Goal: Check status: Check status

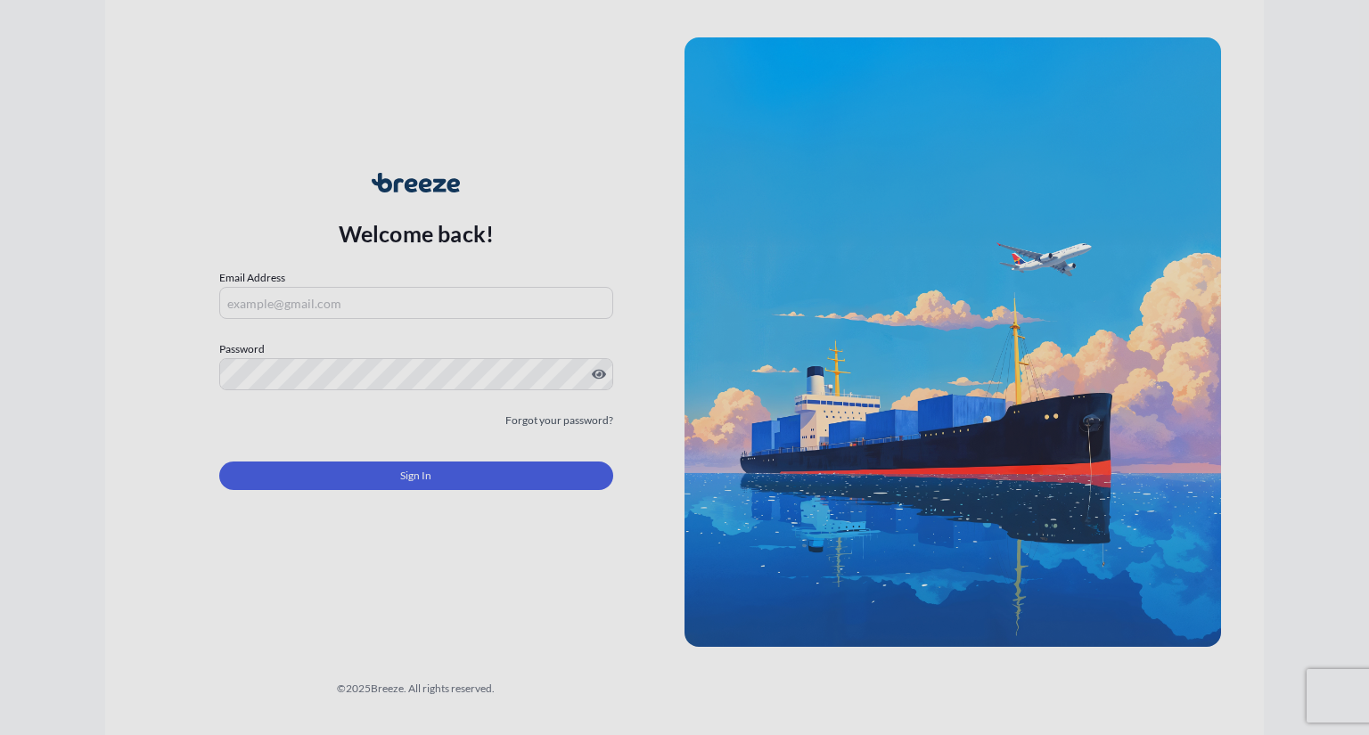
type input "[EMAIL_ADDRESS][DOMAIN_NAME]"
click at [378, 297] on input "[EMAIL_ADDRESS][DOMAIN_NAME]" at bounding box center [416, 303] width 394 height 32
click at [247, 451] on div "Sign In" at bounding box center [416, 470] width 394 height 39
click at [291, 466] on button "Sign In" at bounding box center [416, 476] width 394 height 29
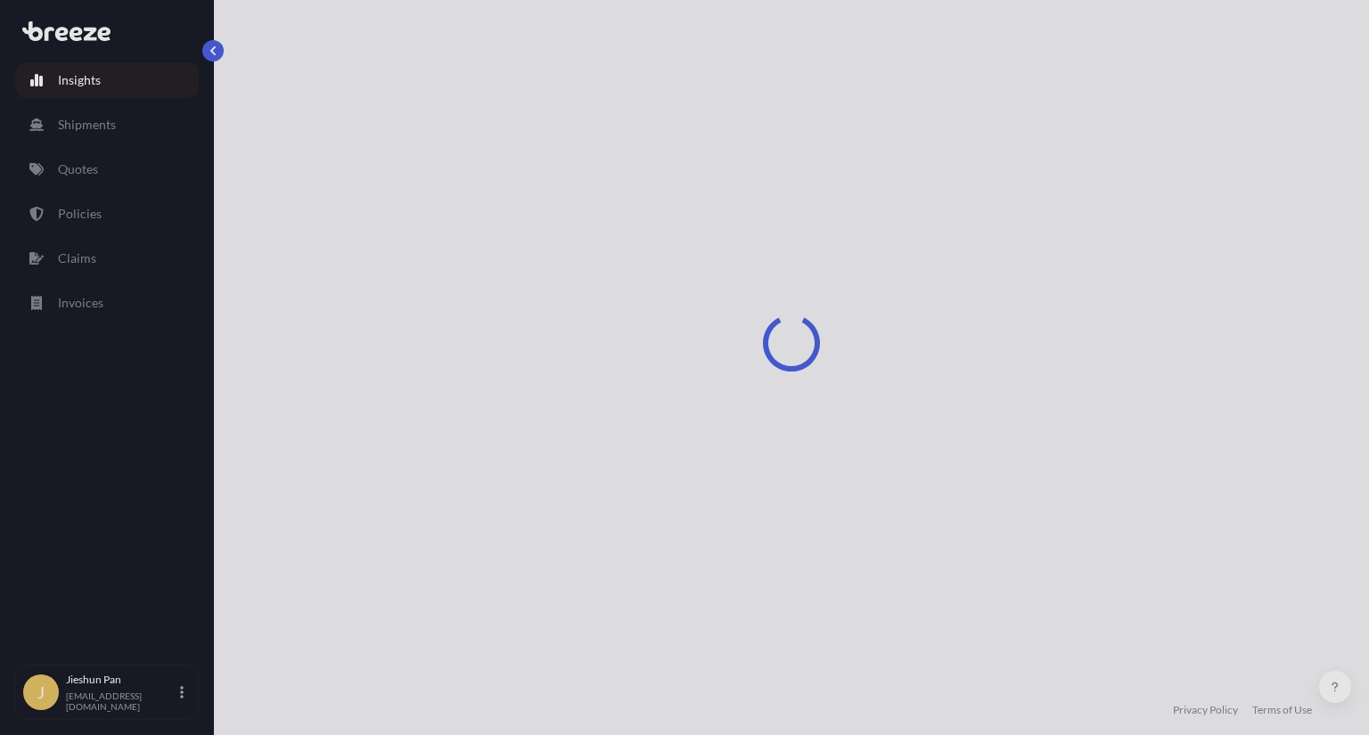
select select "2025"
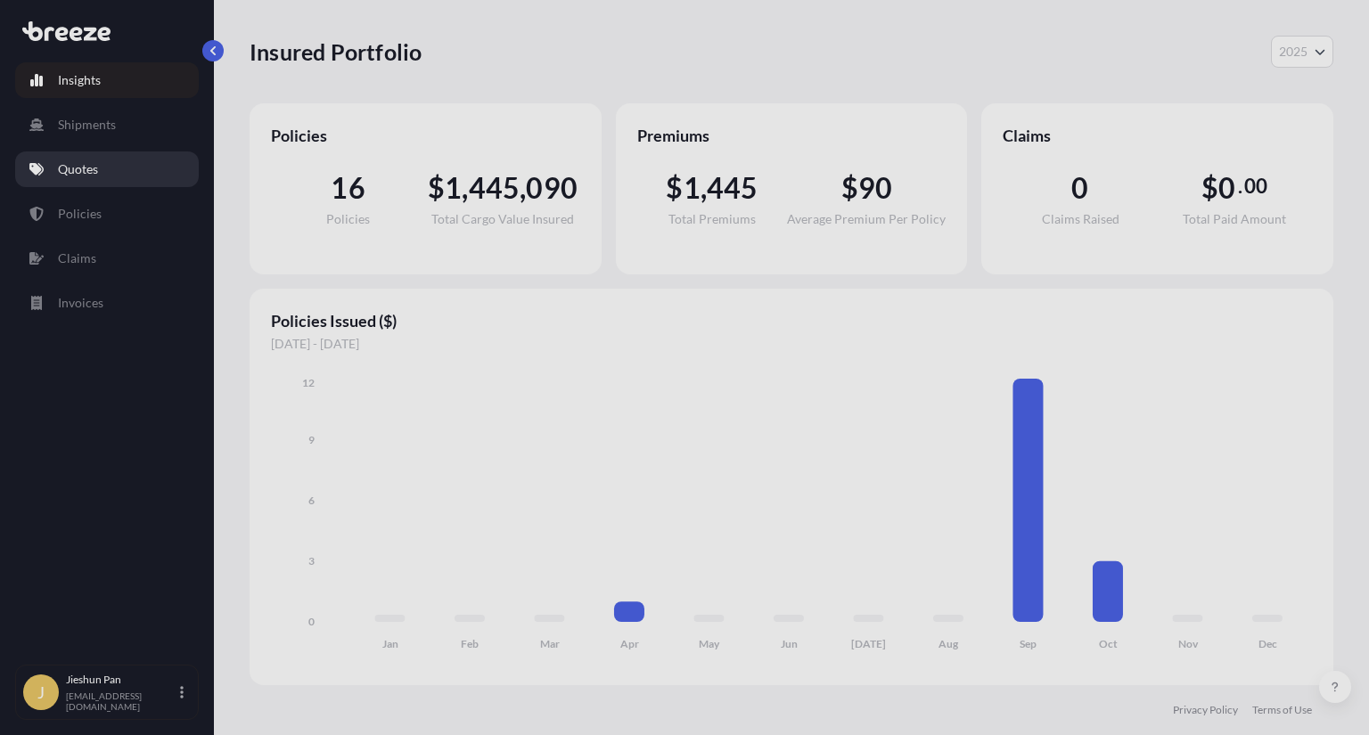
click at [111, 161] on link "Quotes" at bounding box center [107, 169] width 184 height 36
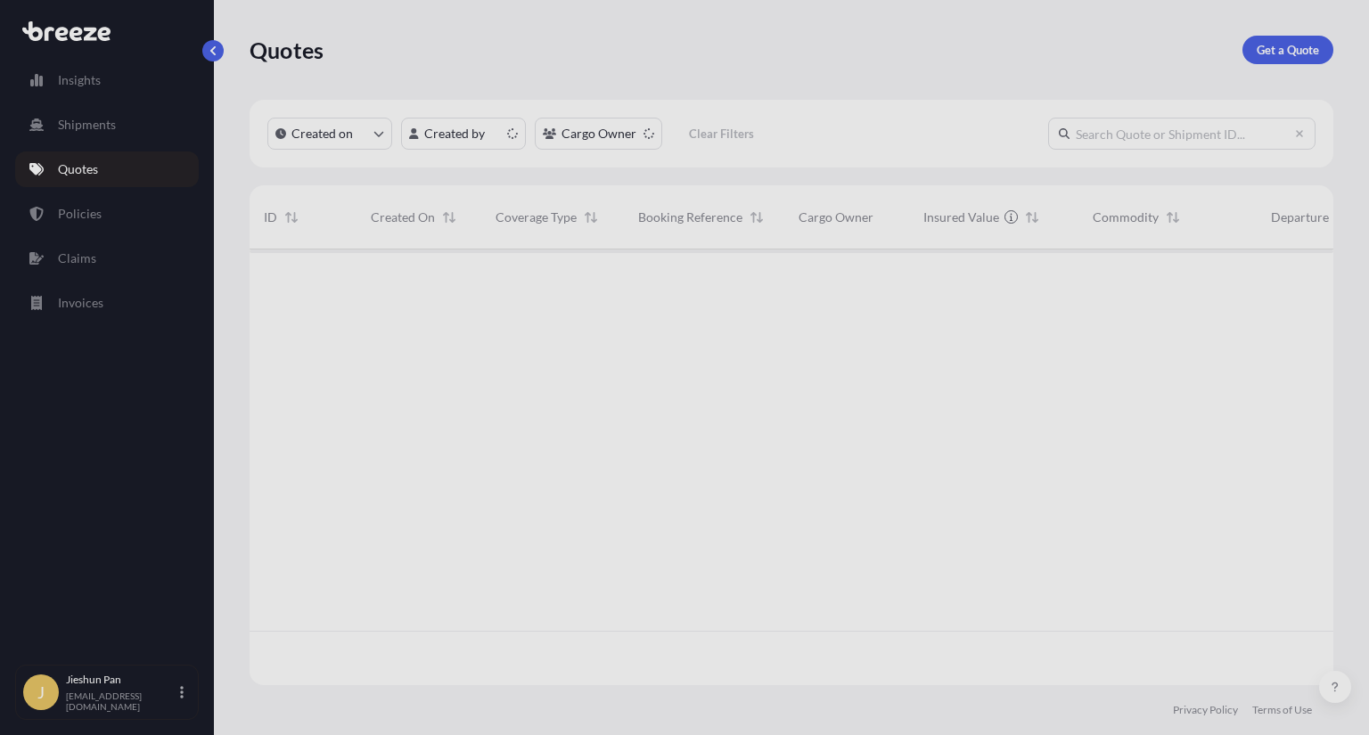
scroll to position [432, 1069]
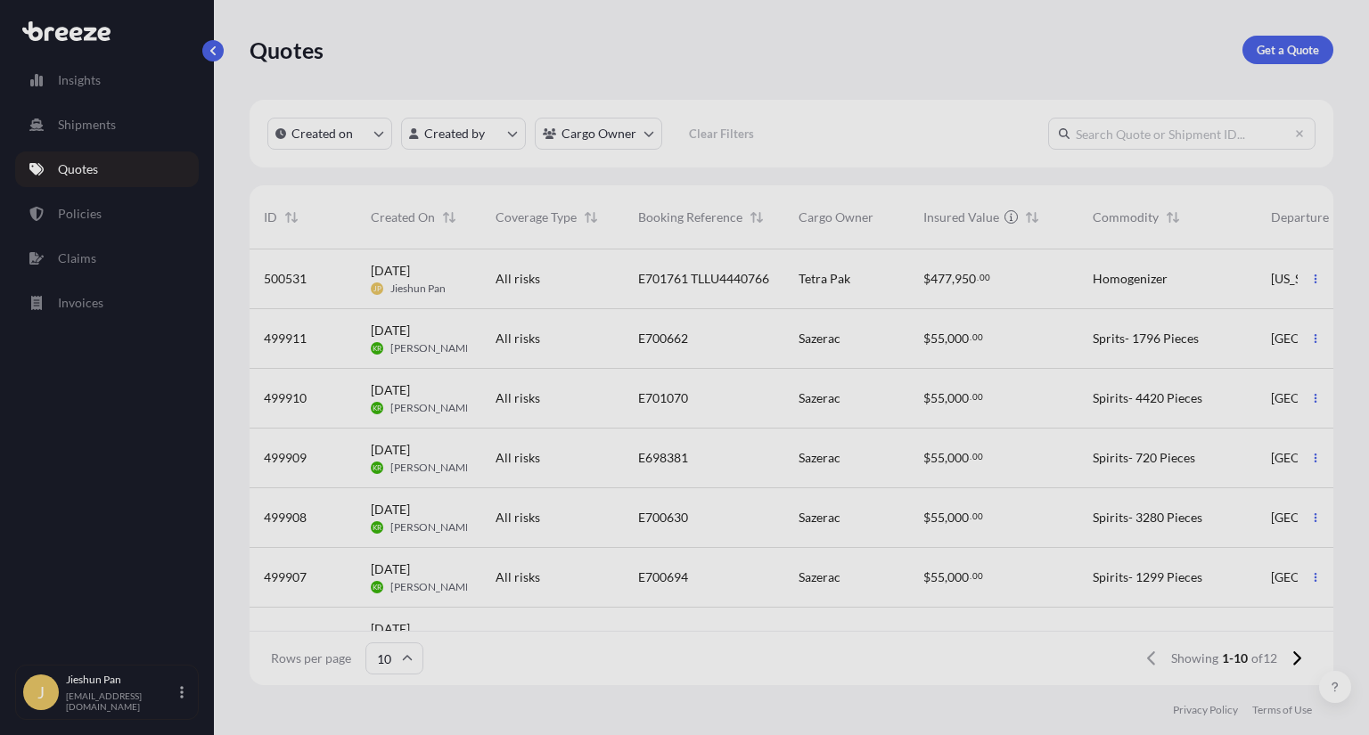
click at [470, 278] on div "[DATE] JP Jieshun Pan" at bounding box center [418, 280] width 125 height 60
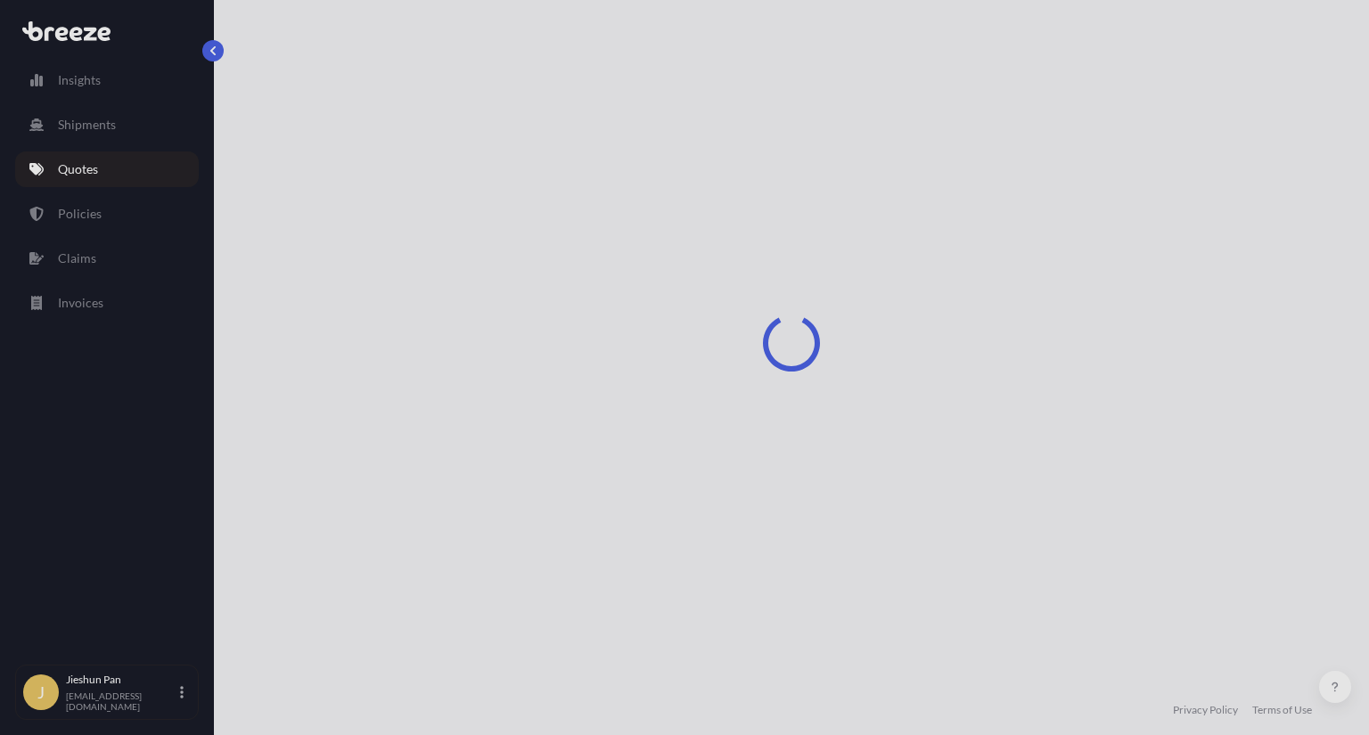
select select "Road"
select select "2"
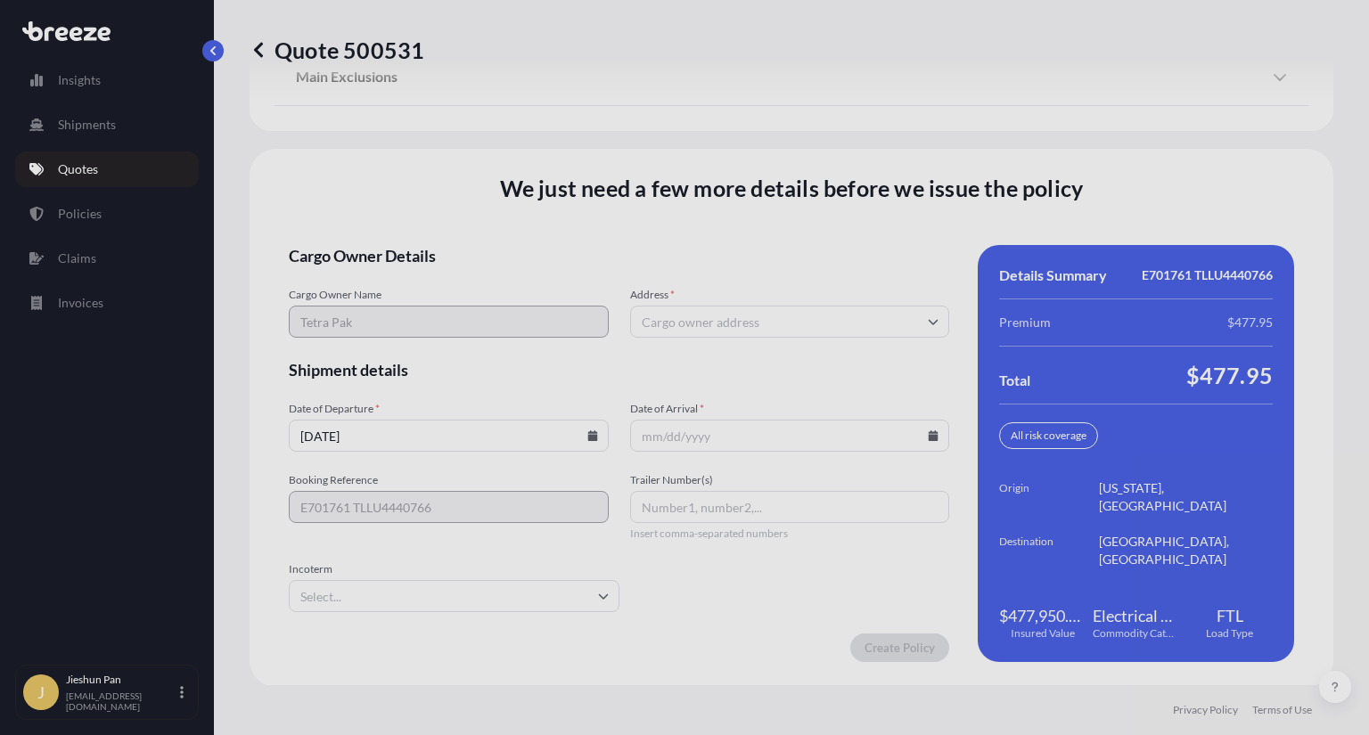
scroll to position [2458, 0]
click at [451, 436] on input "[DATE]" at bounding box center [449, 435] width 320 height 32
click at [721, 433] on input "Date of Arrival *" at bounding box center [790, 435] width 320 height 32
click at [933, 440] on input "Date of Arrival *" at bounding box center [790, 435] width 320 height 32
click at [929, 436] on icon at bounding box center [934, 435] width 10 height 11
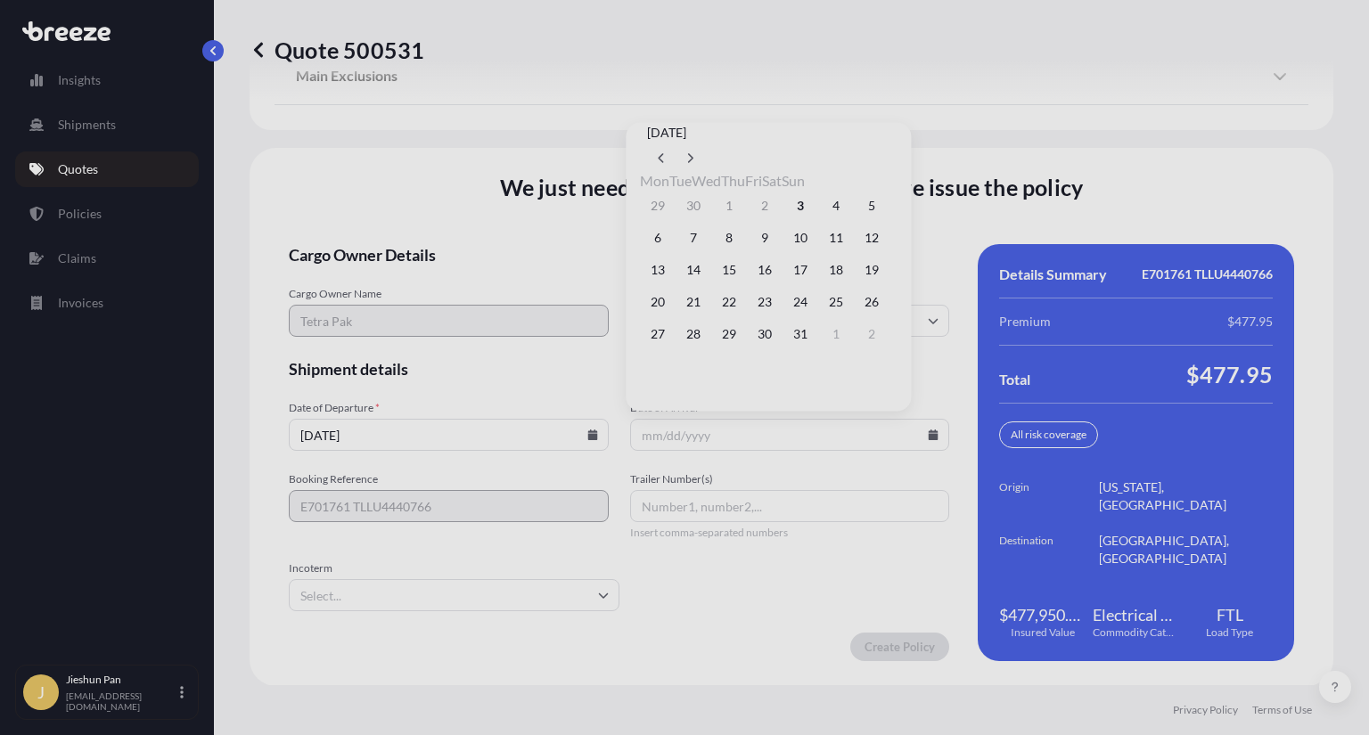
click at [856, 463] on form "Cargo Owner Details Cargo Owner Name Tetra Pak Address * Shipment details Date …" at bounding box center [619, 452] width 660 height 417
click at [684, 325] on input "Address *" at bounding box center [790, 321] width 320 height 32
click at [744, 303] on div "Address *" at bounding box center [790, 312] width 320 height 50
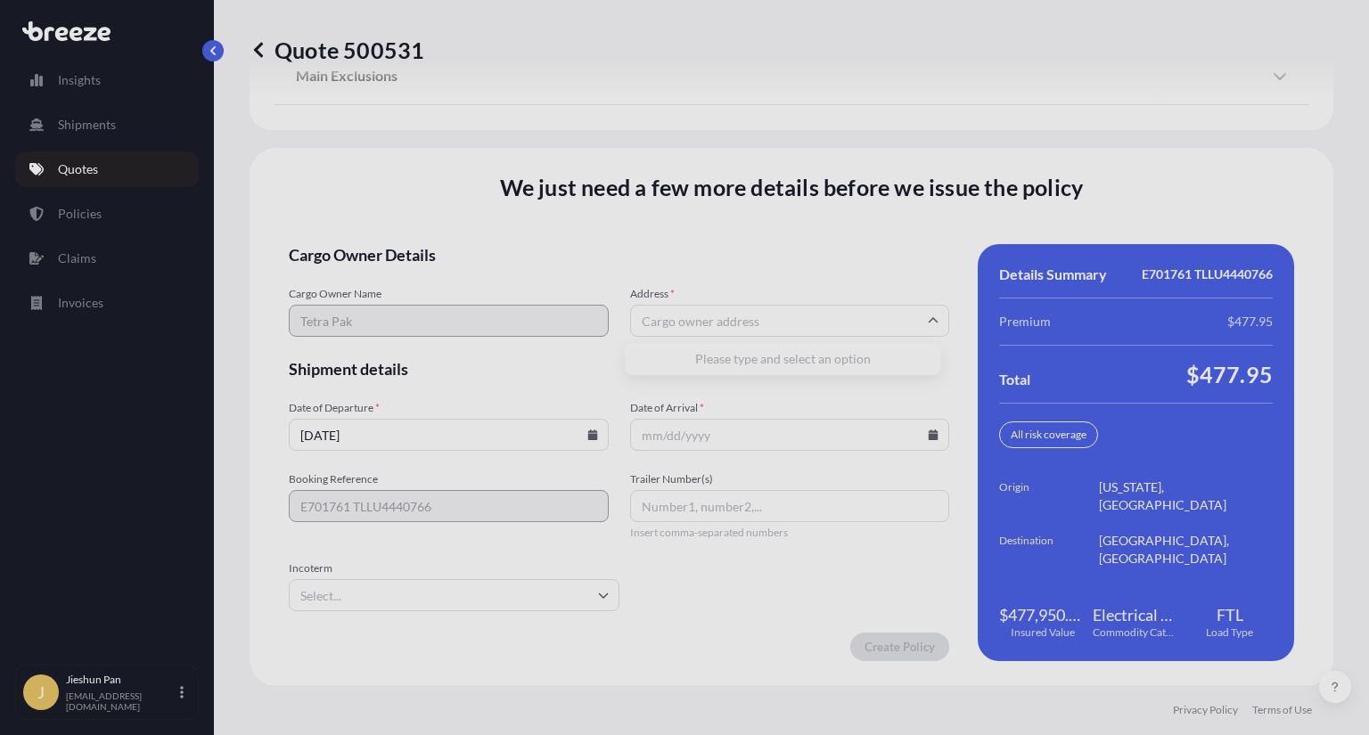
click at [725, 323] on input "Address *" at bounding box center [790, 321] width 320 height 32
type input "C"
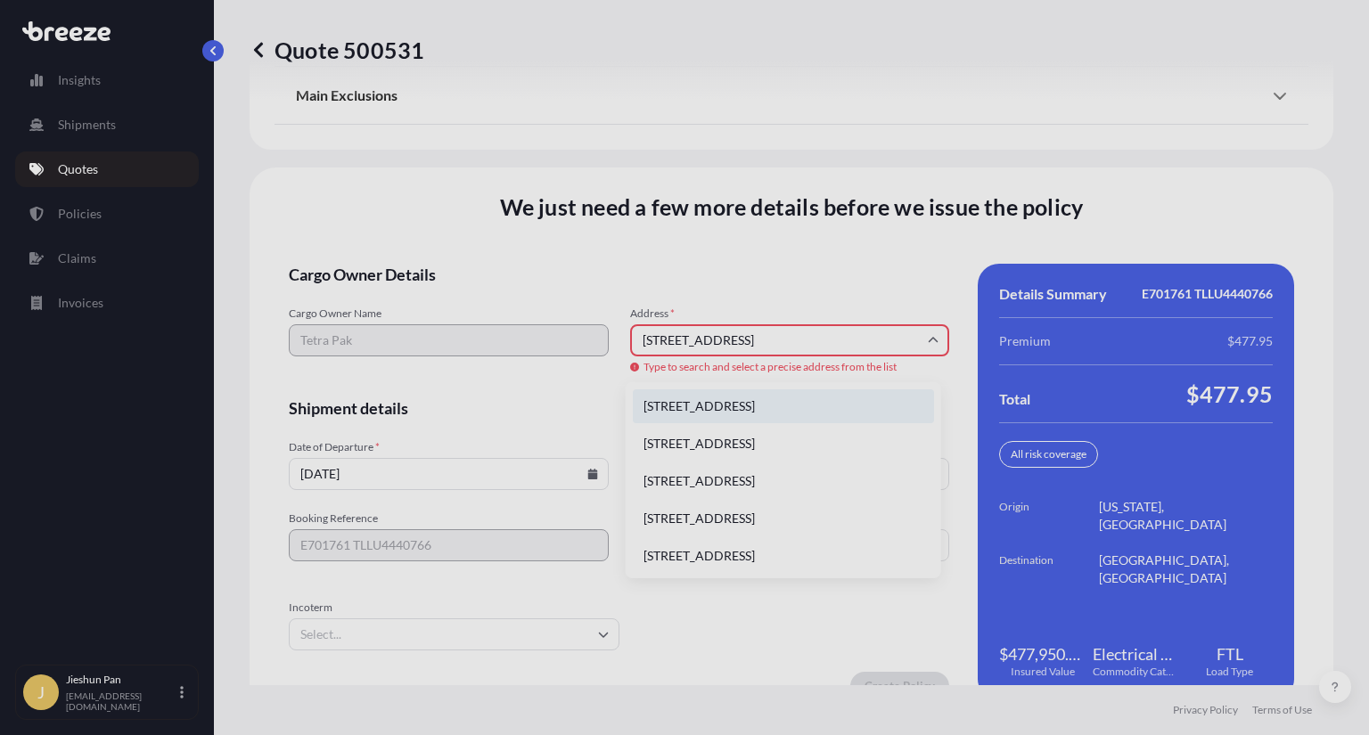
click at [867, 408] on li "[STREET_ADDRESS]" at bounding box center [783, 406] width 301 height 34
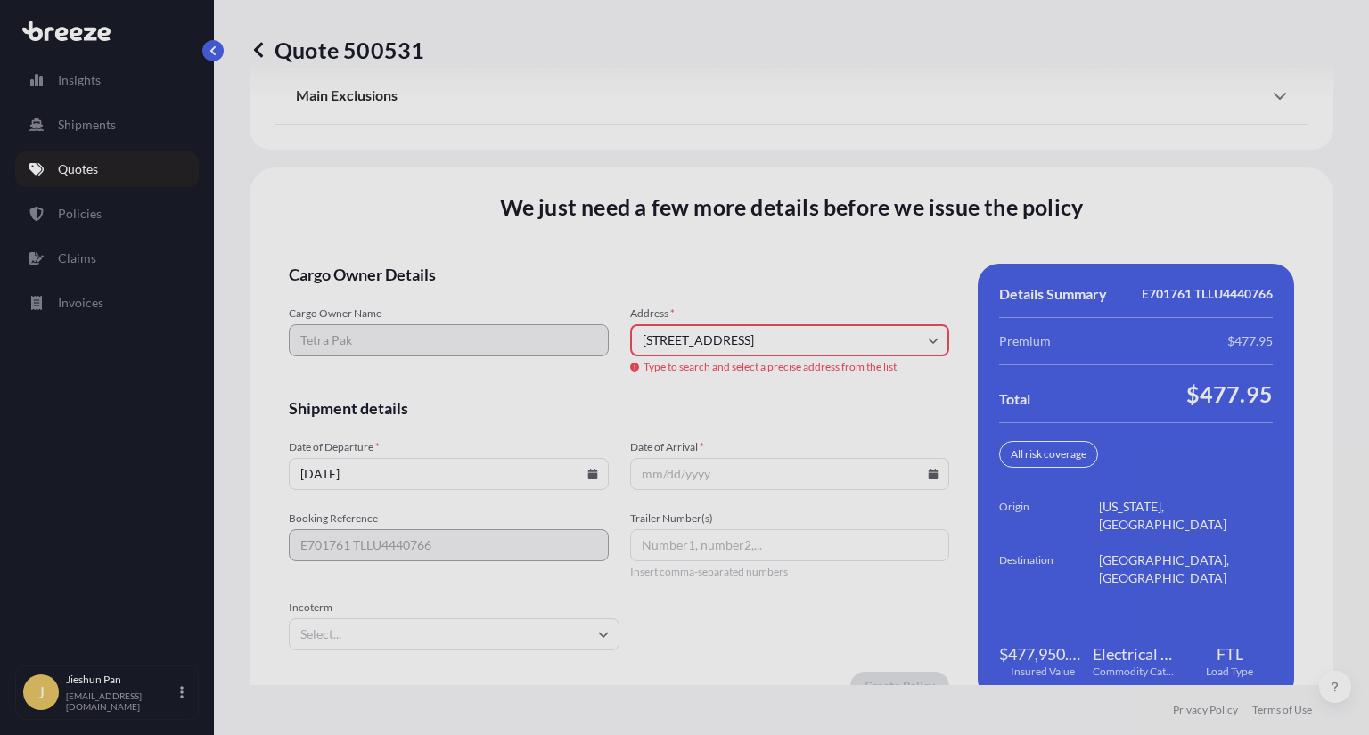
type input "[STREET_ADDRESS]"
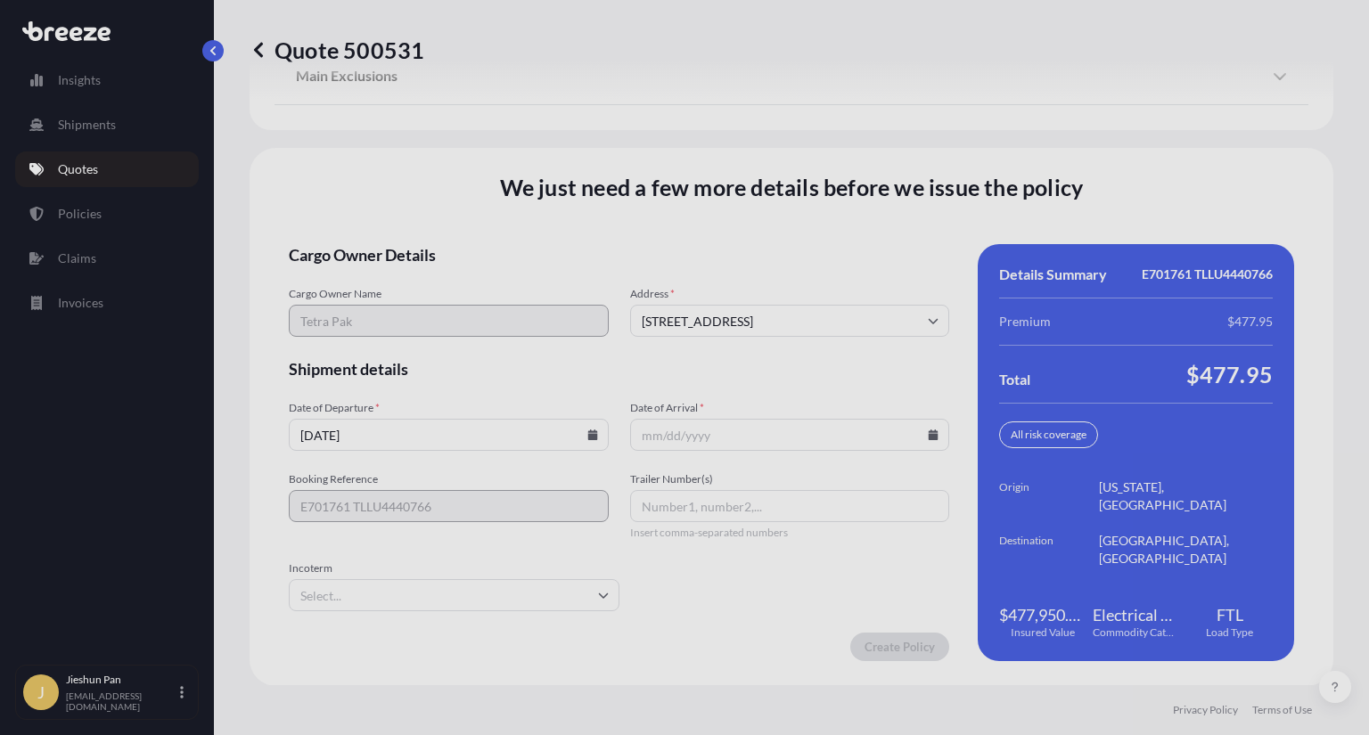
click at [715, 454] on form "Cargo Owner Details Cargo Owner Name Tetra Pak Address * [STREET_ADDRESS] Shipm…" at bounding box center [619, 452] width 660 height 417
click at [722, 441] on input "Date of Arrival *" at bounding box center [790, 435] width 320 height 32
click at [929, 438] on icon at bounding box center [934, 435] width 10 height 11
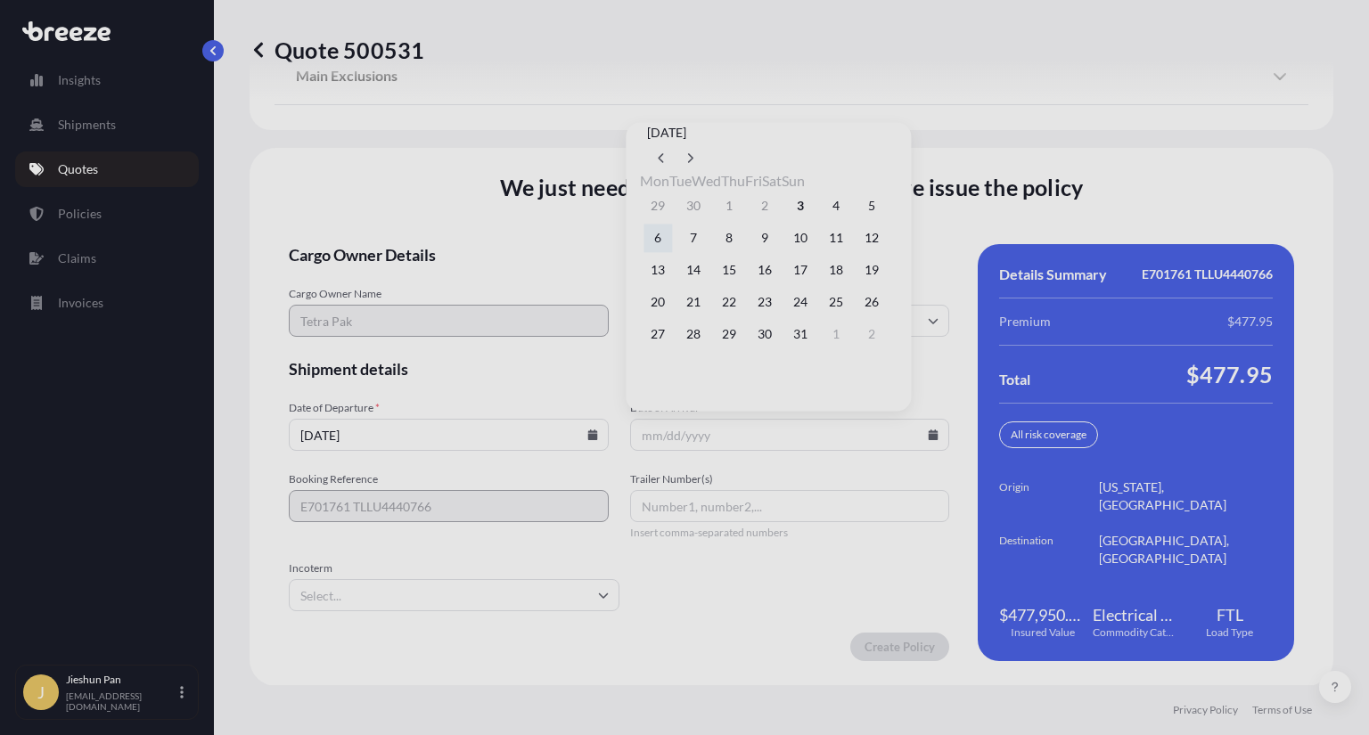
click at [663, 238] on button "6" at bounding box center [657, 238] width 29 height 29
type input "[DATE]"
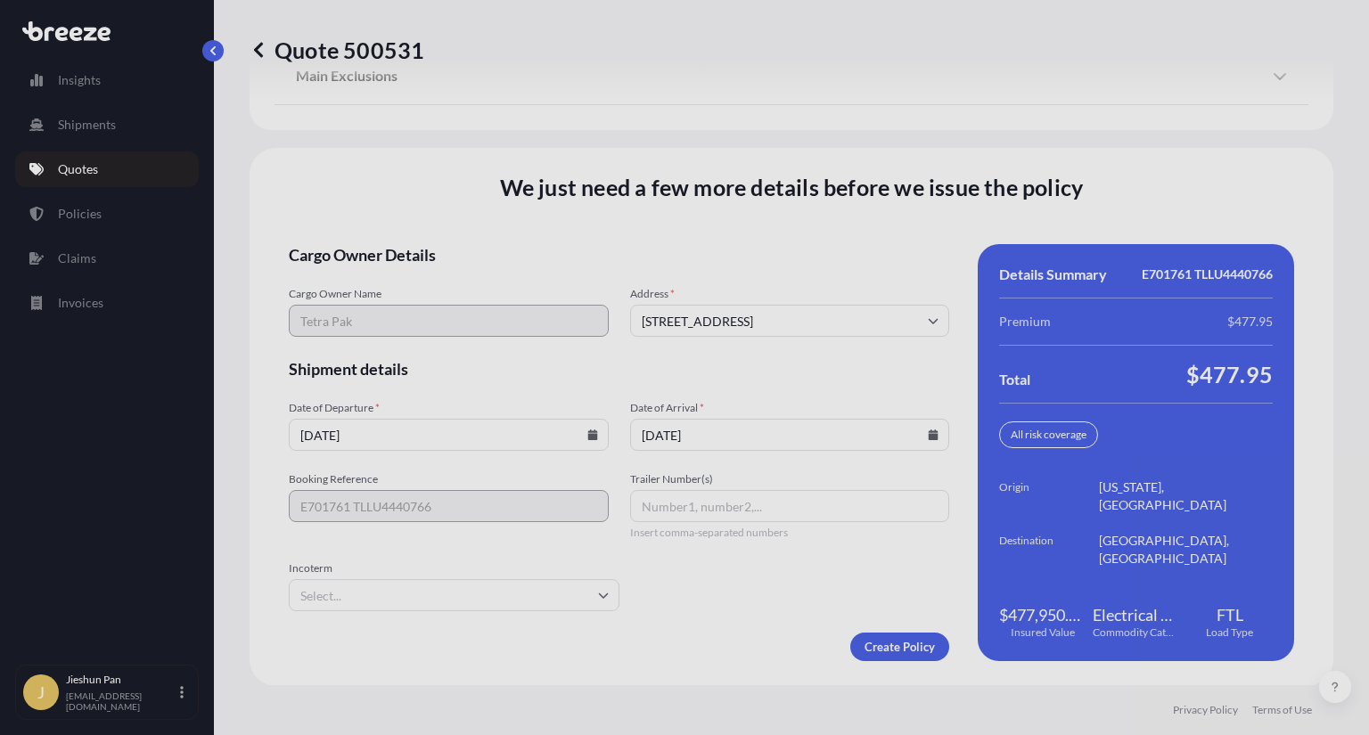
click at [790, 431] on input "[DATE]" at bounding box center [790, 435] width 320 height 32
click at [929, 438] on icon at bounding box center [934, 435] width 10 height 11
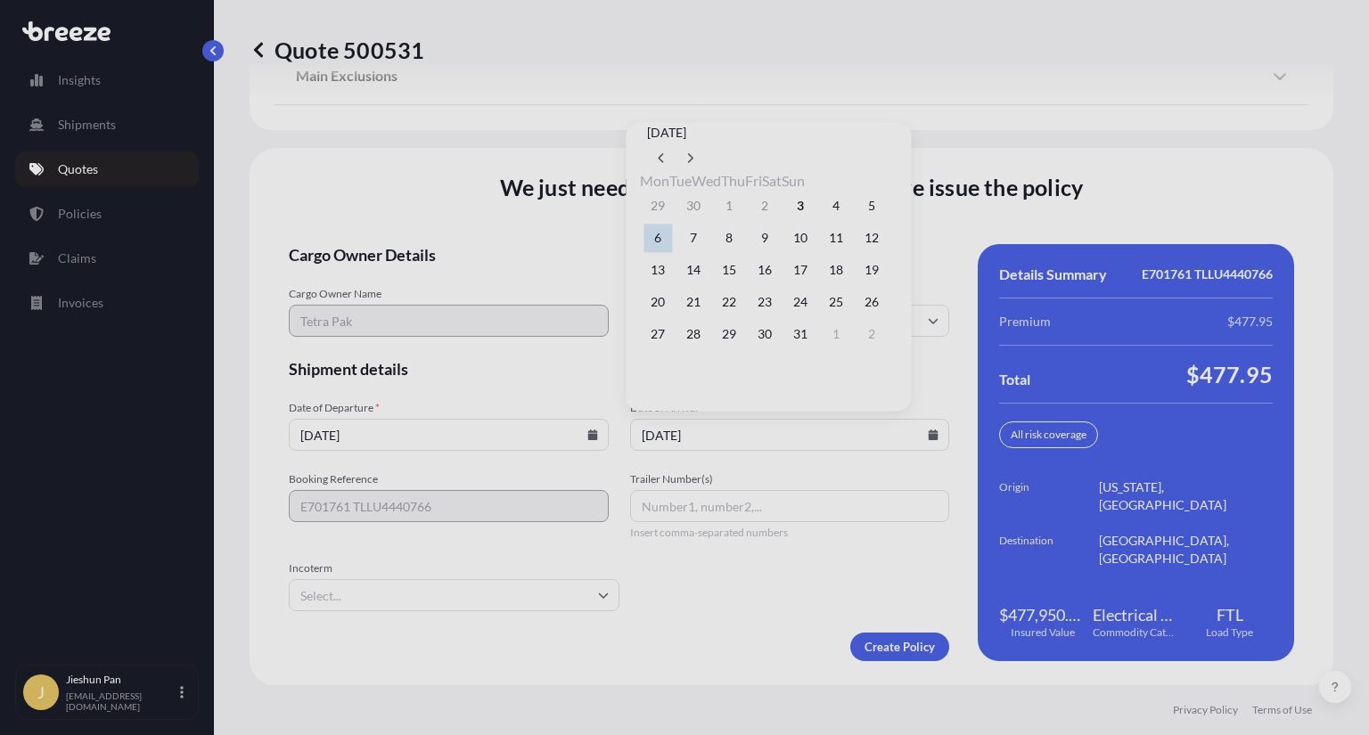
click at [587, 432] on icon at bounding box center [592, 435] width 10 height 11
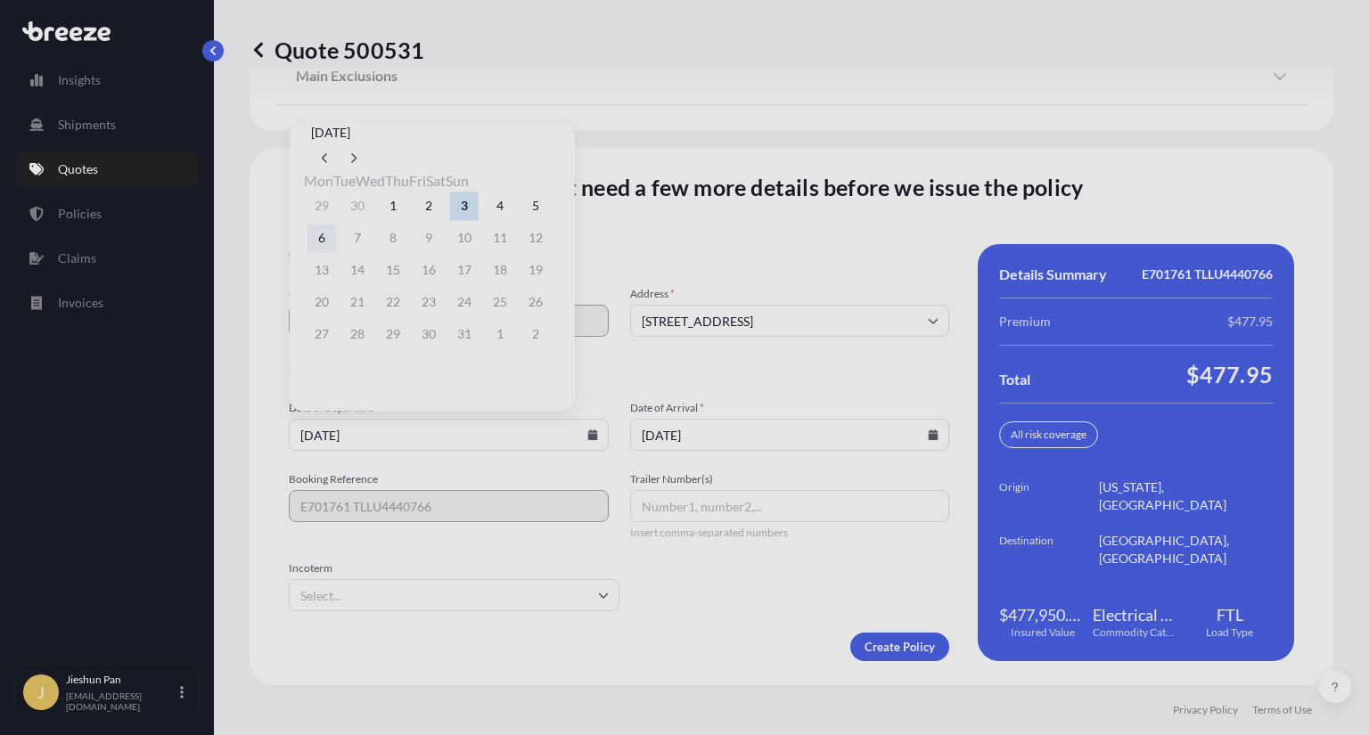
click at [329, 245] on button "6" at bounding box center [321, 238] width 29 height 29
type input "[DATE]"
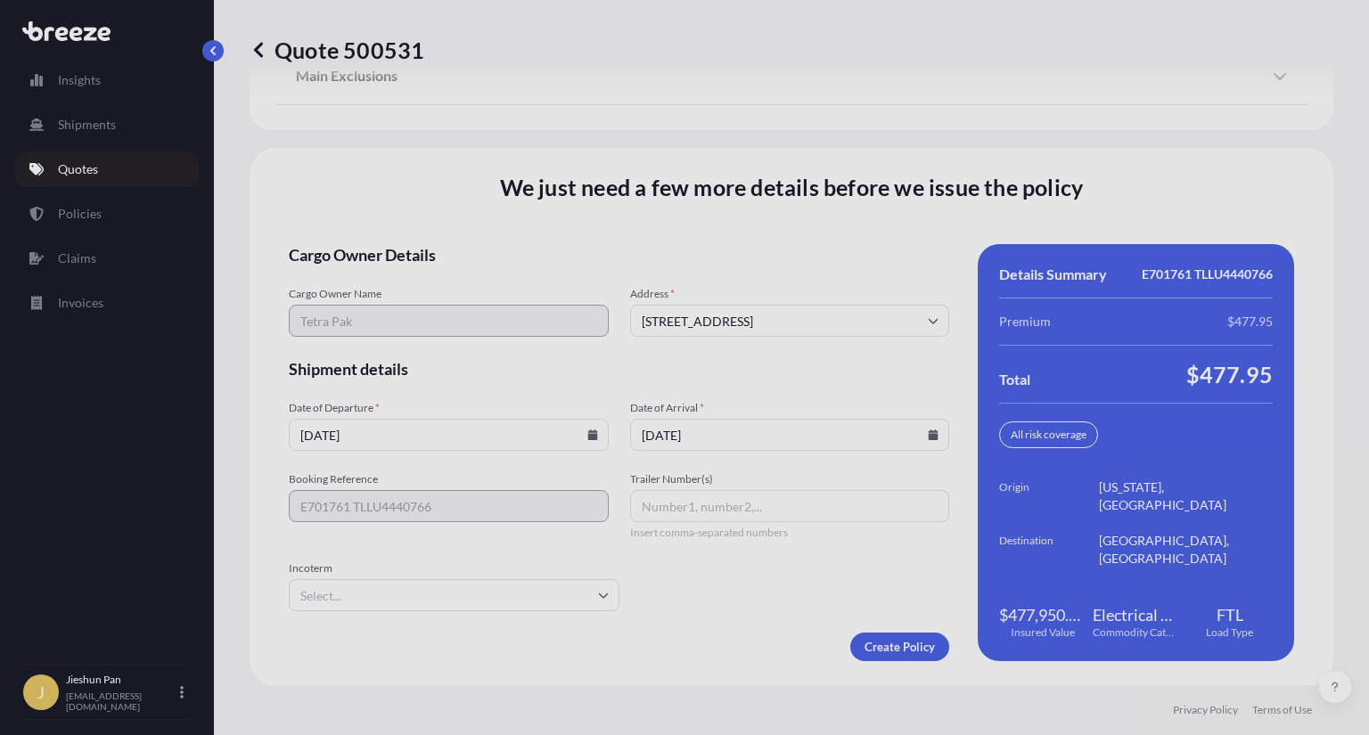
click at [929, 439] on icon at bounding box center [934, 435] width 10 height 11
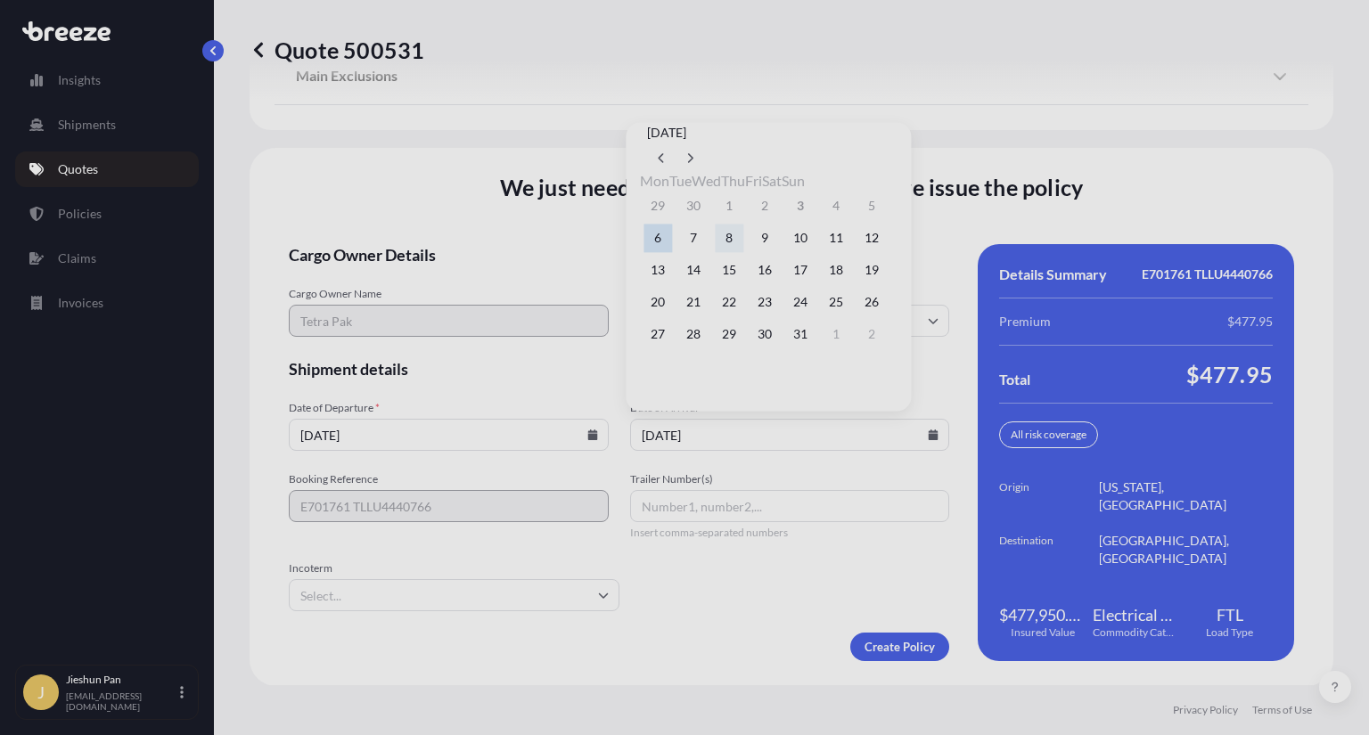
click at [740, 240] on button "8" at bounding box center [729, 238] width 29 height 29
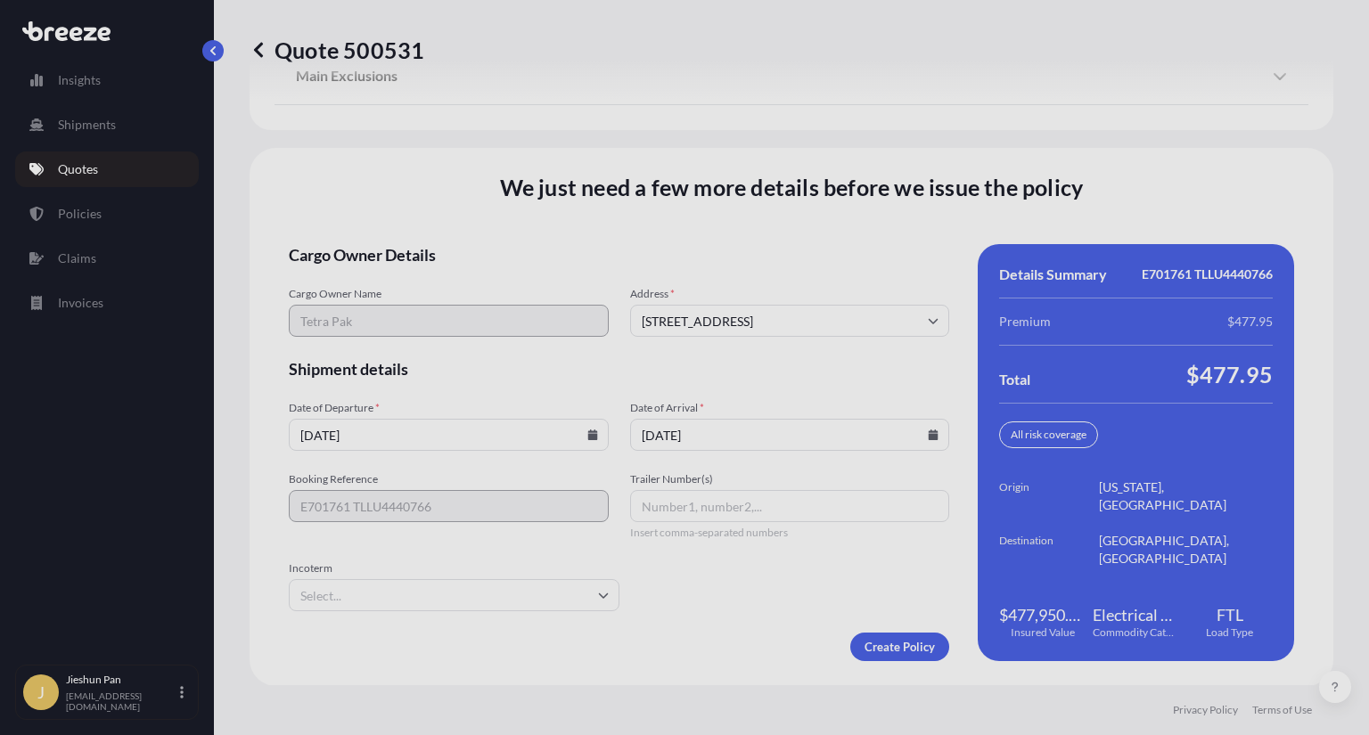
type input "[DATE]"
click at [723, 502] on input "Trailer Number(s)" at bounding box center [790, 506] width 320 height 32
paste input "TLLU4440766"
type input "TLLU4440766"
click at [570, 601] on input "Incoterm" at bounding box center [454, 595] width 331 height 32
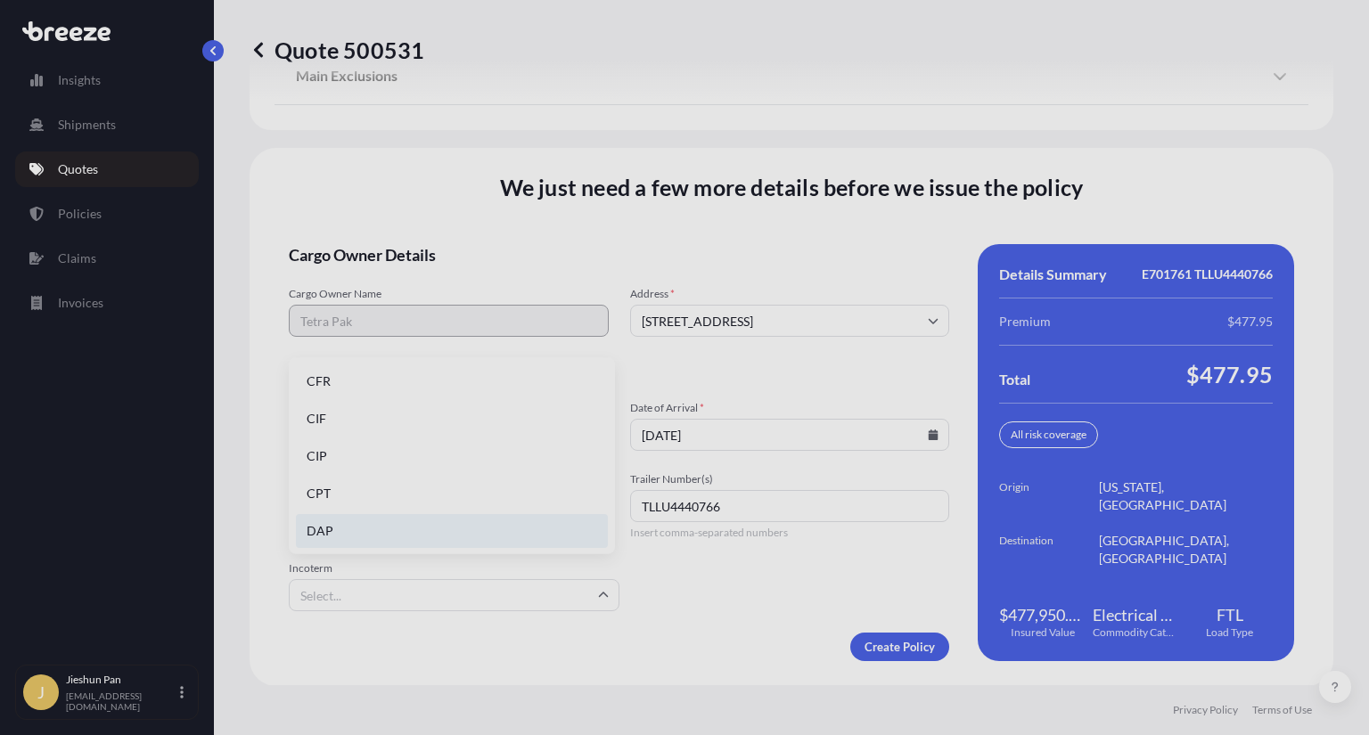
click at [488, 534] on li "DAP" at bounding box center [452, 531] width 312 height 34
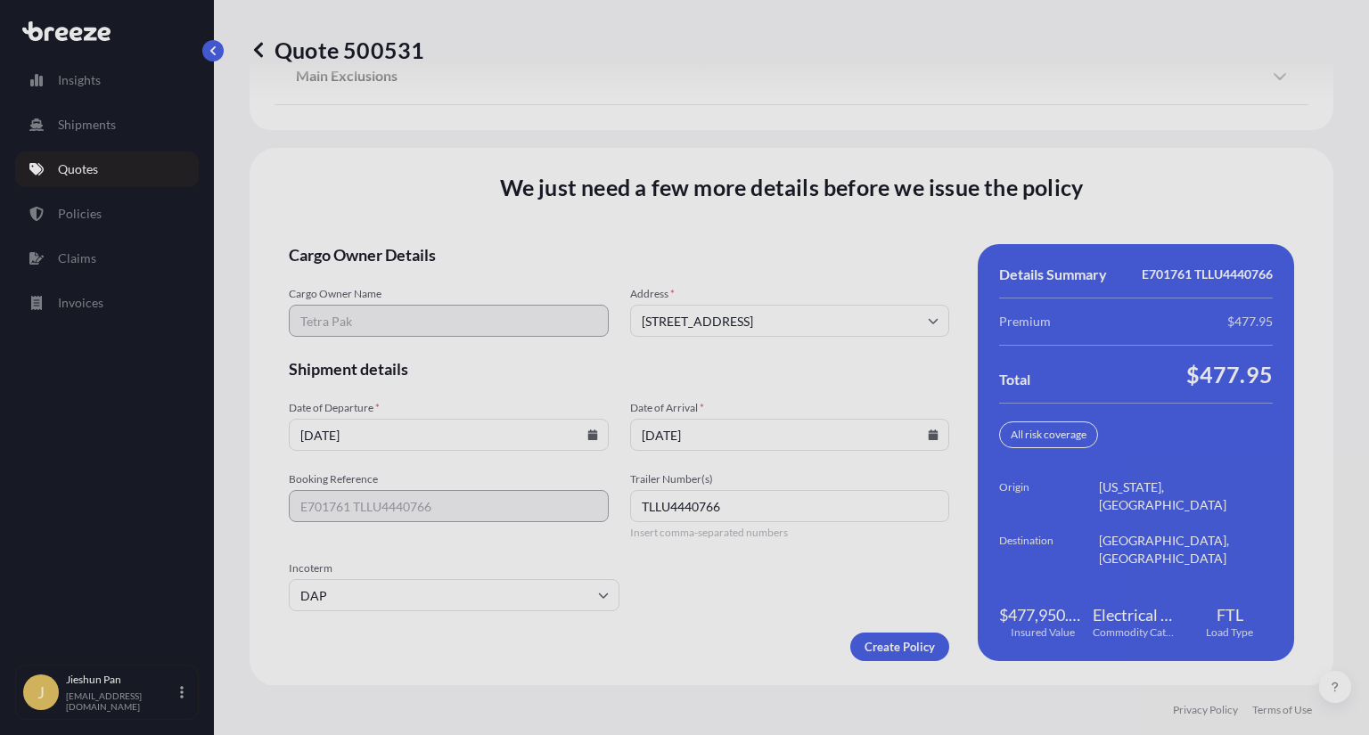
click at [717, 603] on form "Cargo Owner Details Cargo Owner Name Tetra Pak Address * [STREET_ADDRESS] Shipm…" at bounding box center [619, 452] width 660 height 417
click at [599, 590] on icon at bounding box center [603, 595] width 11 height 11
click at [714, 662] on div "We just need a few more details before we issue the policy Cargo Owner Details …" at bounding box center [792, 417] width 1084 height 538
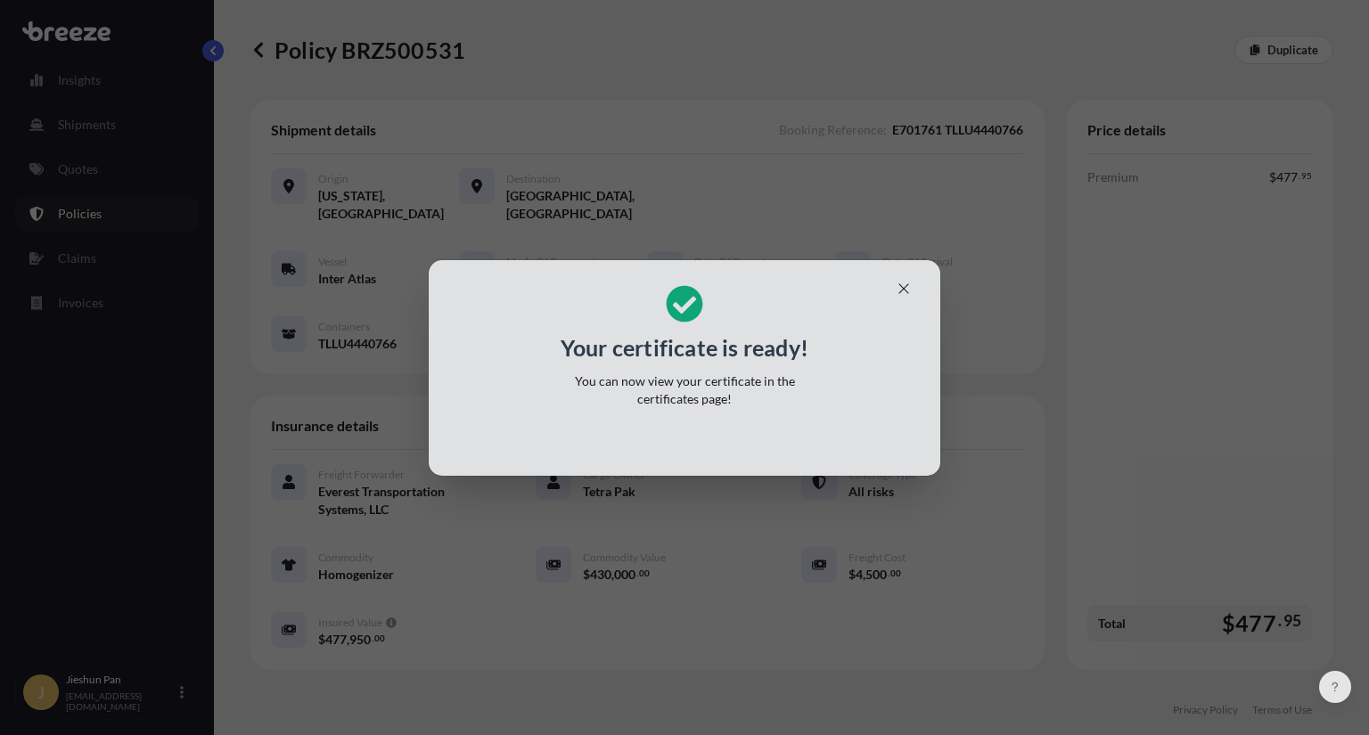
click at [754, 369] on div "Your certificate is ready! You can now view your certificate in the certificate…" at bounding box center [684, 346] width 274 height 144
click at [909, 287] on icon "button" at bounding box center [904, 289] width 16 height 16
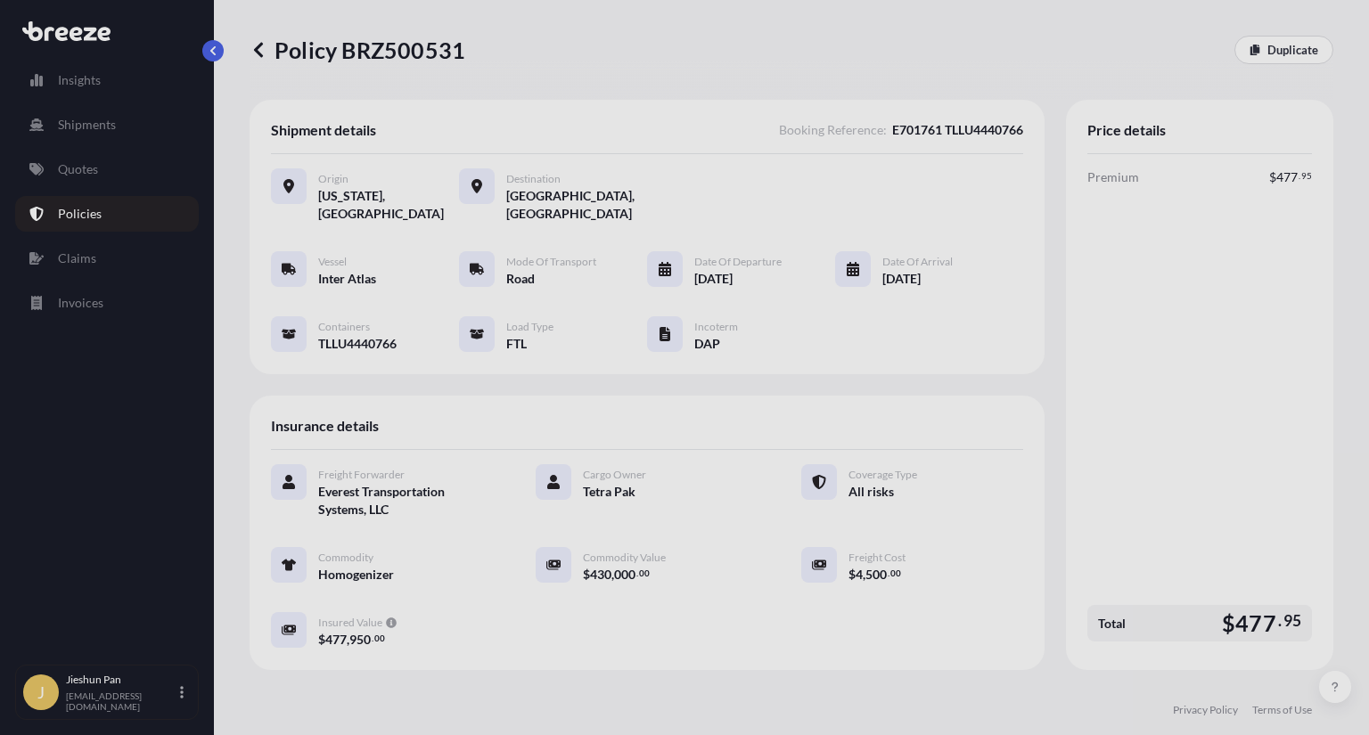
click at [113, 220] on link "Policies" at bounding box center [107, 214] width 184 height 36
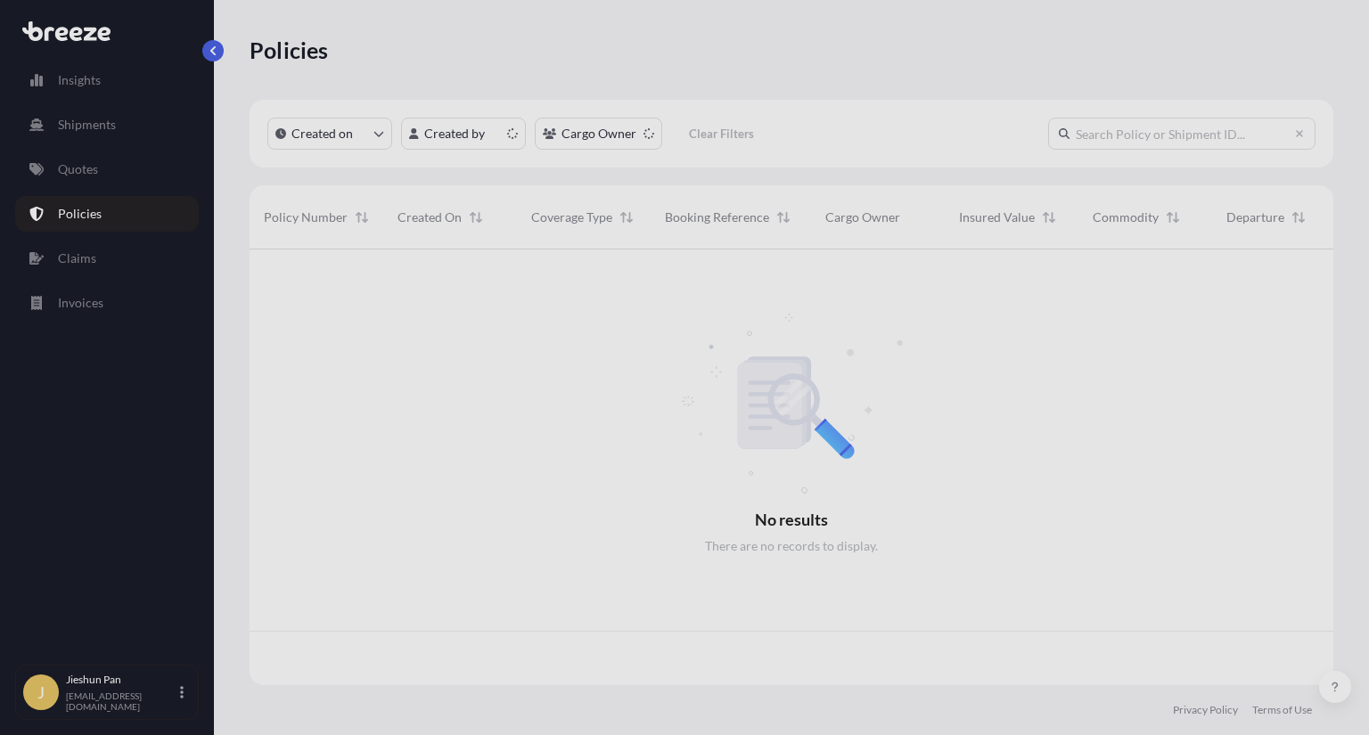
scroll to position [432, 1069]
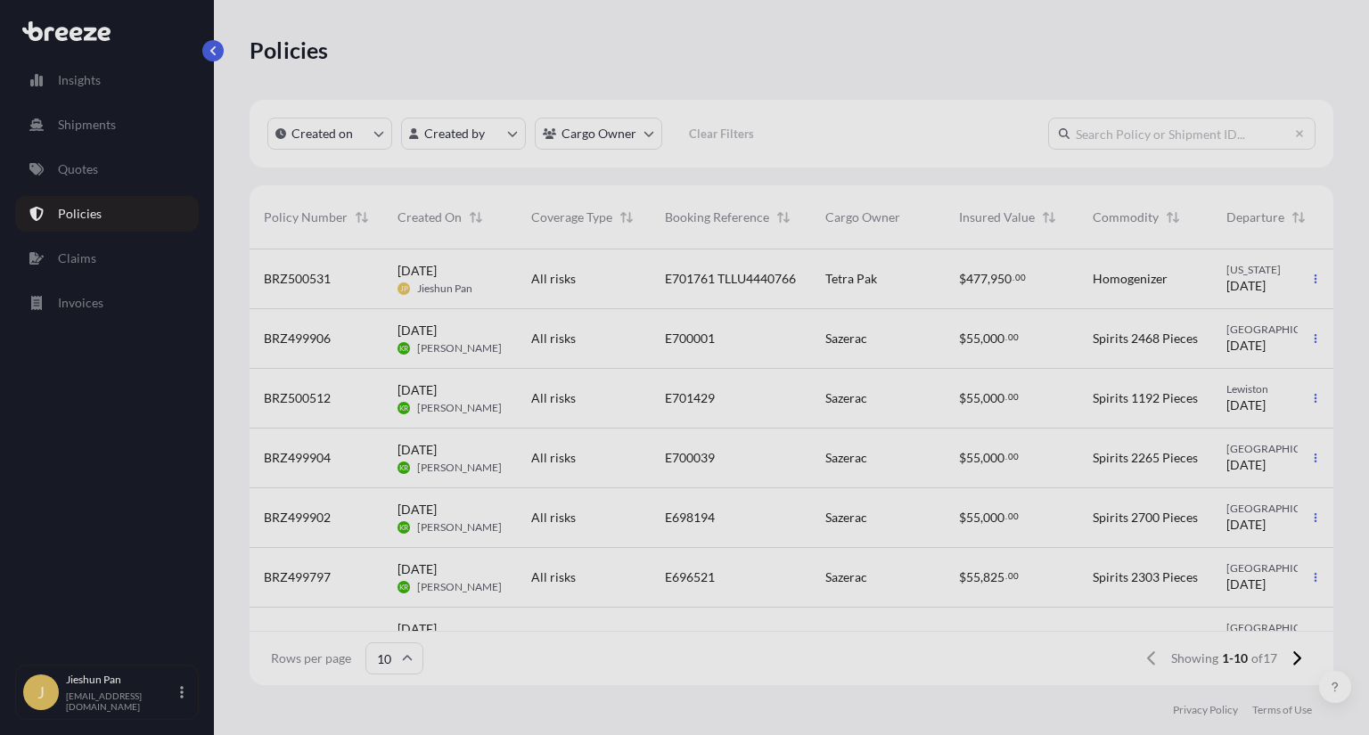
click at [301, 265] on div "BRZ500531" at bounding box center [317, 280] width 134 height 60
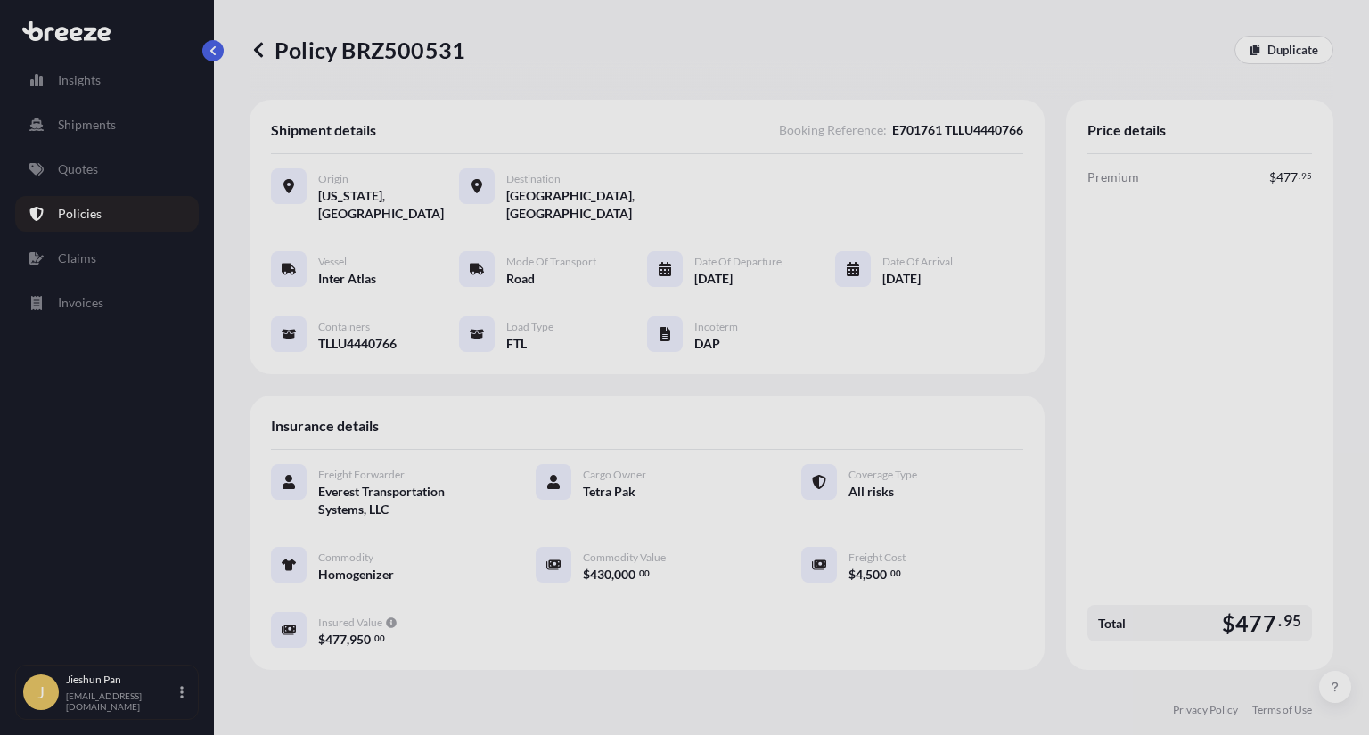
click at [870, 160] on div "Origin [US_STATE], [GEOGRAPHIC_DATA] Destination [GEOGRAPHIC_DATA], [GEOGRAPHIC…" at bounding box center [647, 270] width 752 height 232
click at [905, 417] on div "Insurance details" at bounding box center [647, 433] width 752 height 33
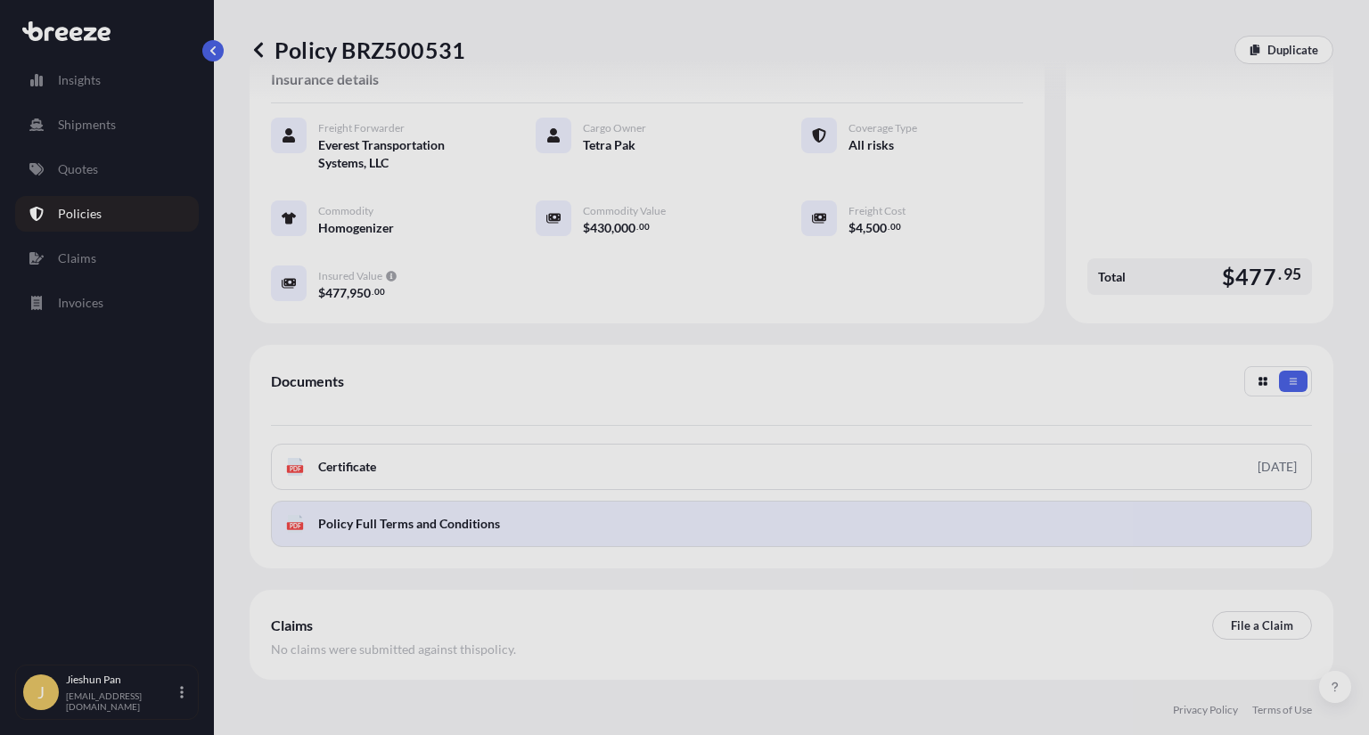
scroll to position [397, 0]
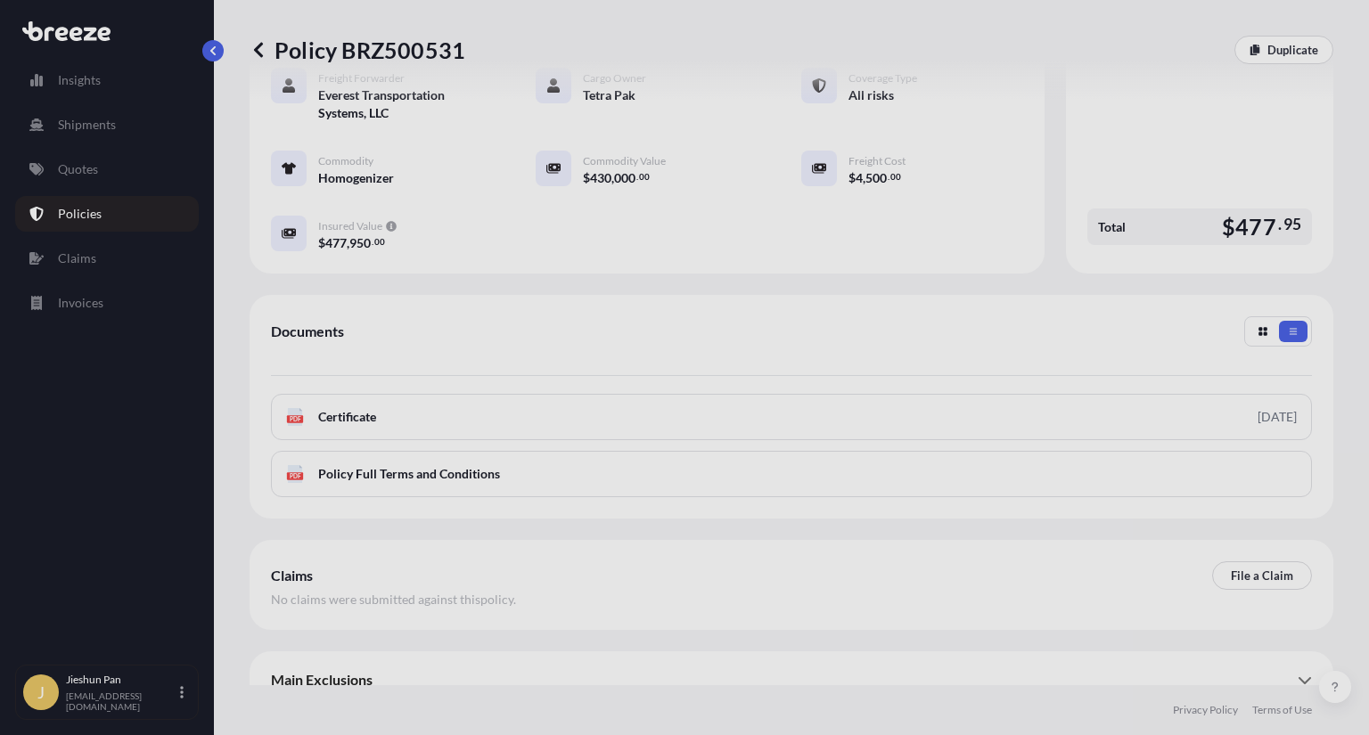
click at [889, 659] on div "Main Exclusions" at bounding box center [791, 680] width 1041 height 43
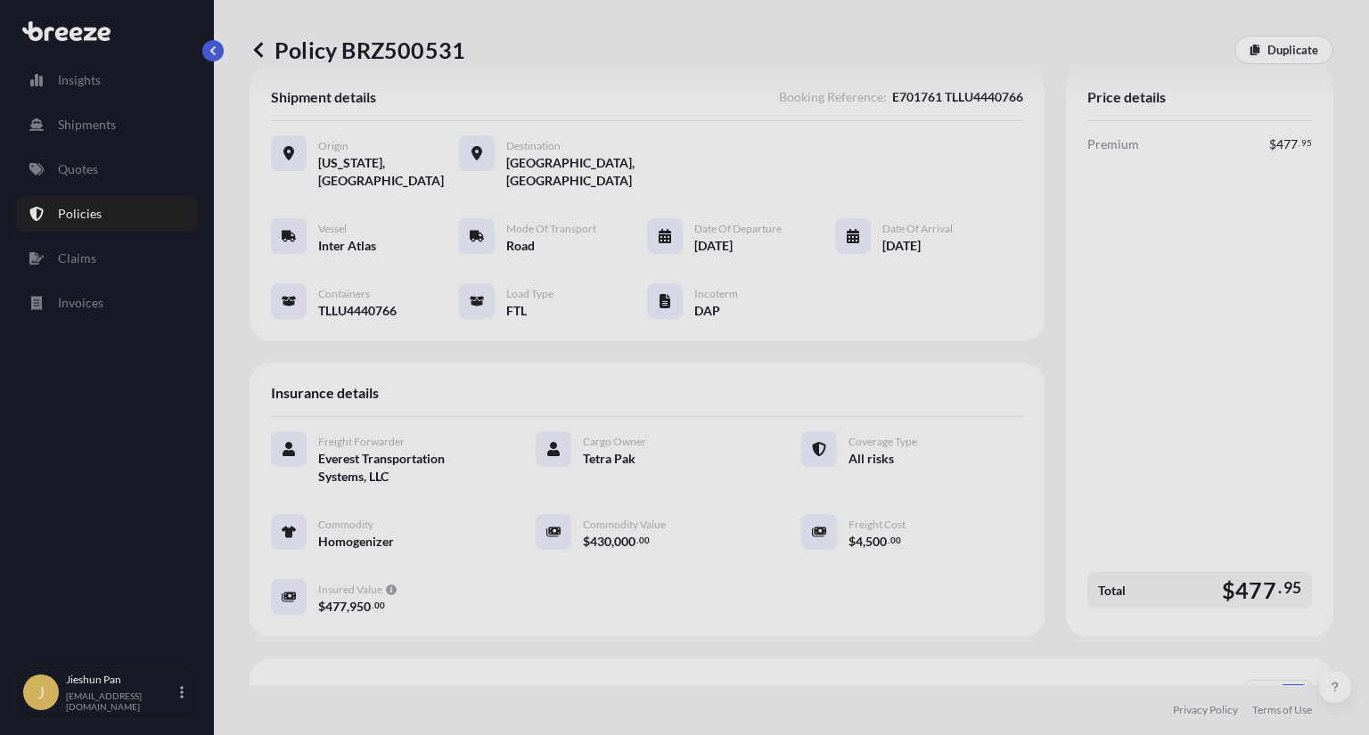
scroll to position [0, 0]
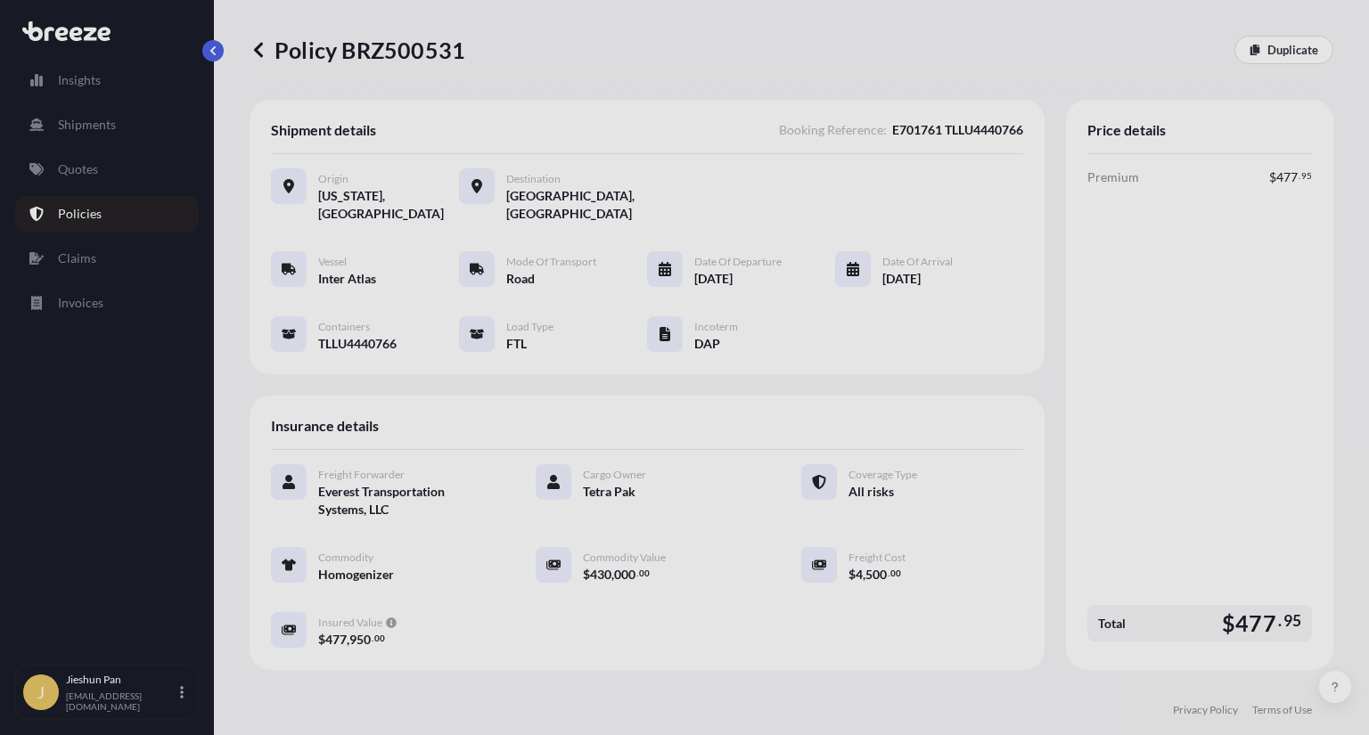
click at [605, 569] on span "430" at bounding box center [600, 575] width 21 height 12
drag, startPoint x: 577, startPoint y: 561, endPoint x: 631, endPoint y: 569, distance: 54.1
click at [631, 569] on div "Freight Forwarder Everest Transportation Systems, LLC Cargo Owner Tetra Pak Cov…" at bounding box center [647, 556] width 752 height 184
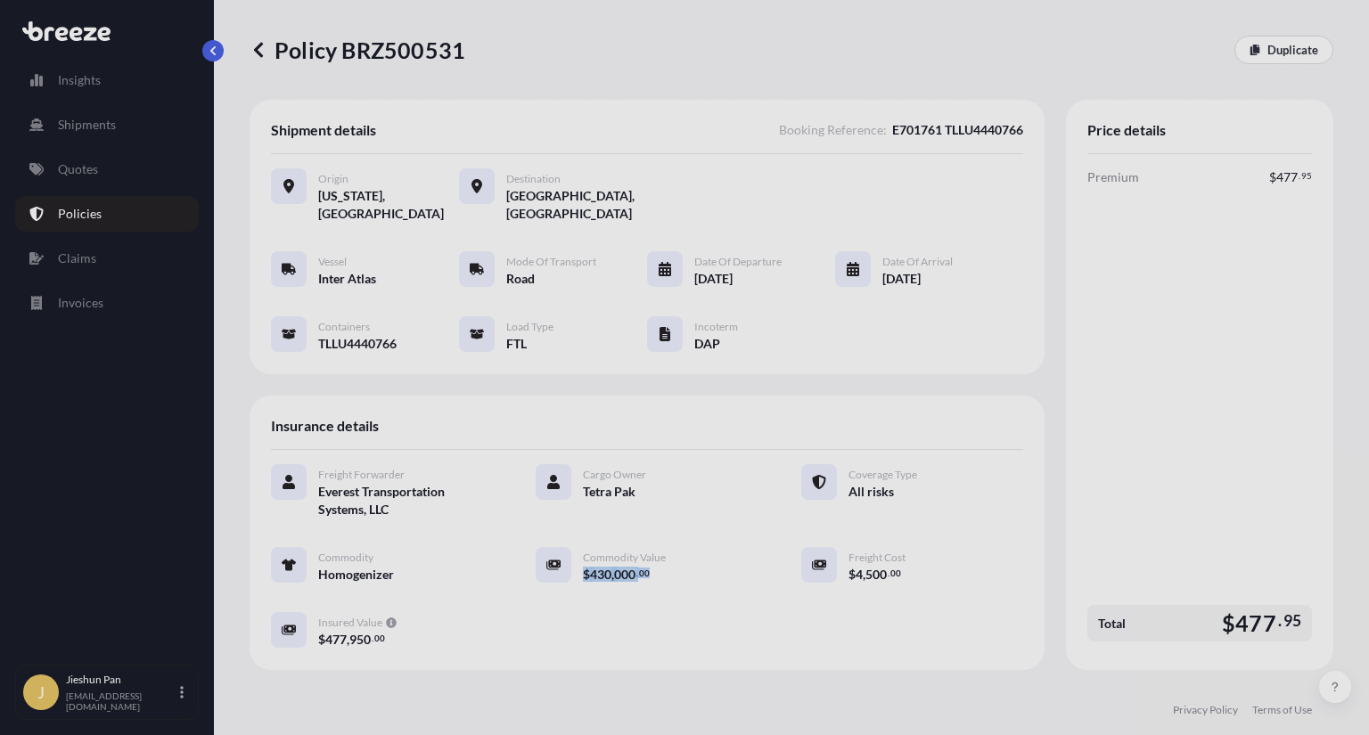
copy span "$ 430 , 000 . 00"
